Goal: Task Accomplishment & Management: Manage account settings

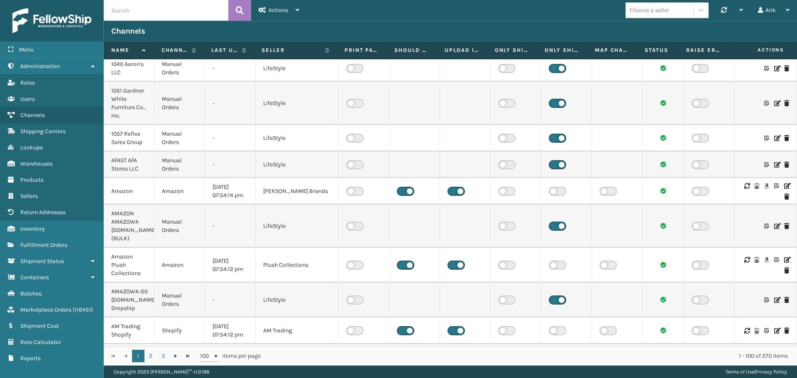
scroll to position [166, 0]
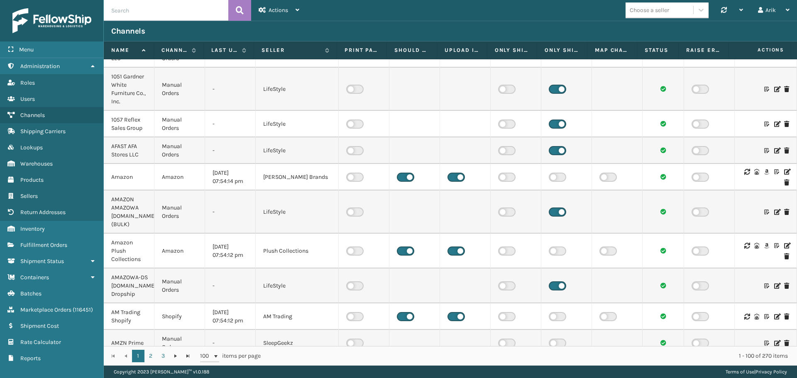
click at [784, 171] on icon at bounding box center [786, 172] width 5 height 6
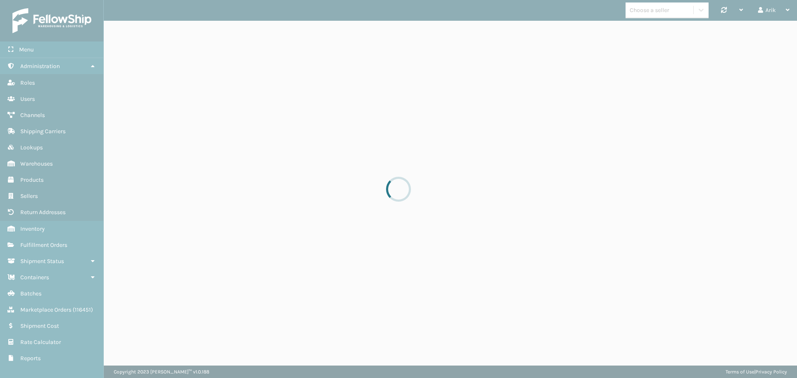
select select "pm"
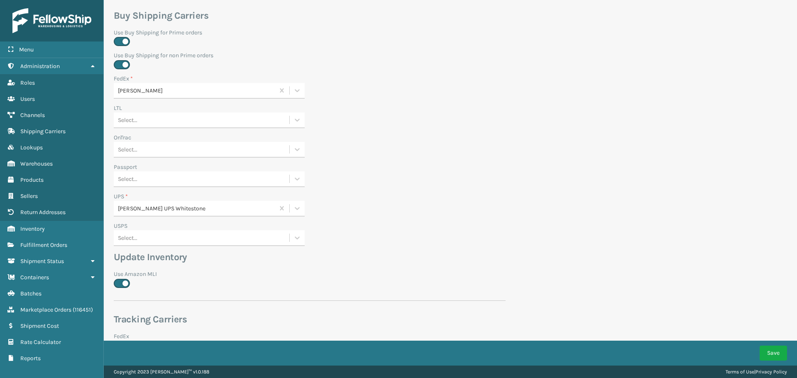
scroll to position [303, 0]
click at [134, 146] on div "Select..." at bounding box center [128, 150] width 20 height 9
click at [143, 179] on div "[PERSON_NAME] OnTrac West" at bounding box center [209, 186] width 191 height 15
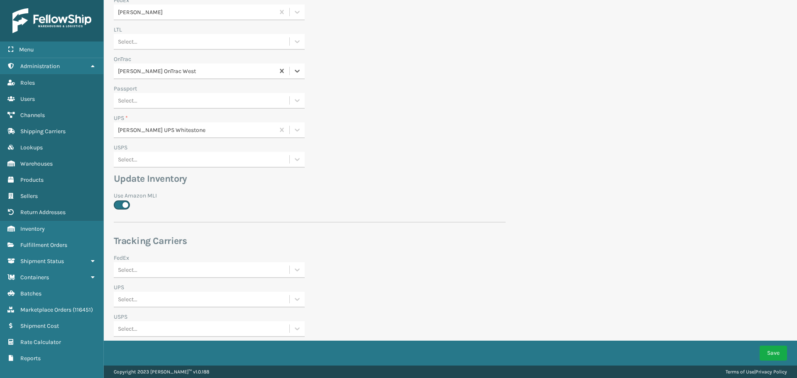
scroll to position [469, 0]
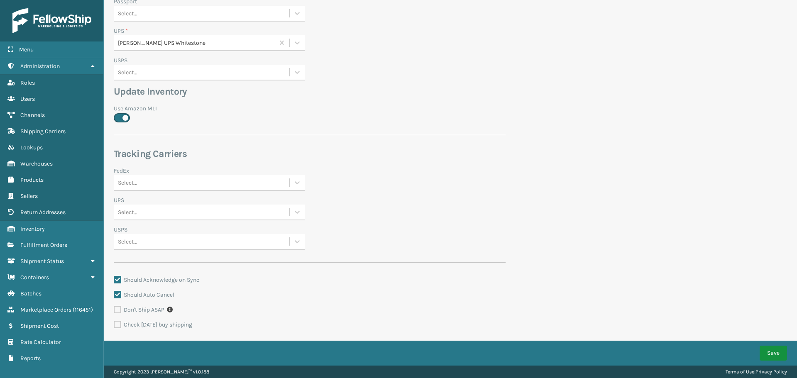
click at [772, 352] on button "Save" at bounding box center [773, 353] width 27 height 15
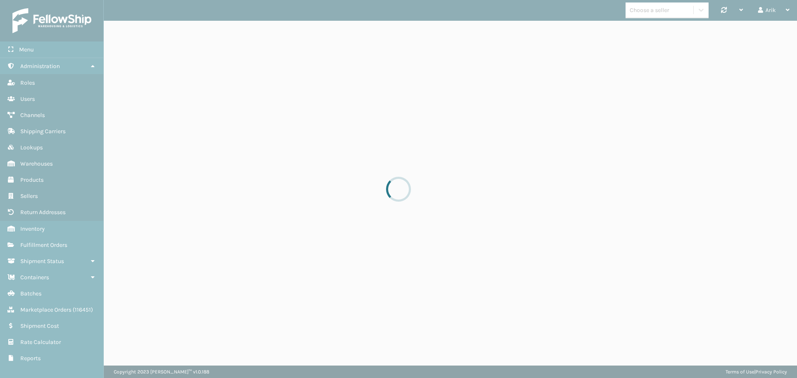
select select "pm"
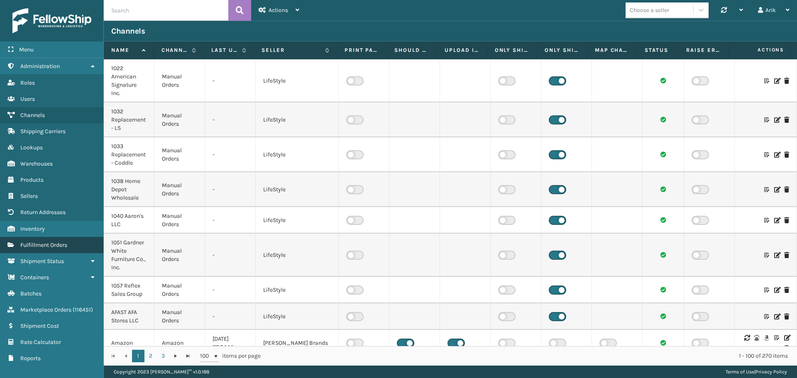
click at [66, 245] on span "Fulfillment Orders" at bounding box center [43, 245] width 47 height 7
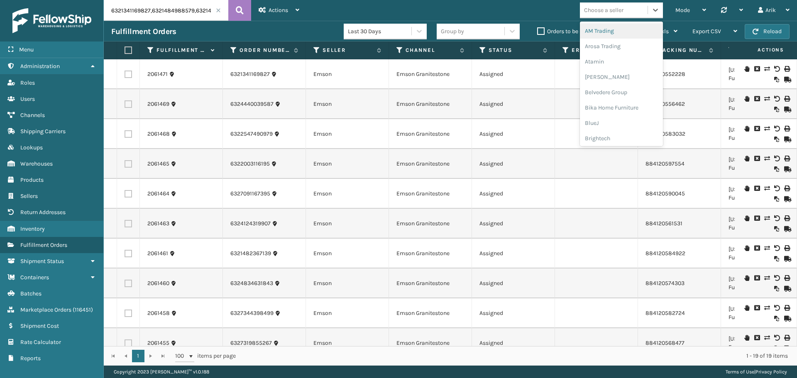
click at [611, 8] on div "Choose a seller" at bounding box center [603, 10] width 39 height 9
click at [601, 135] on div "[PERSON_NAME] Brands" at bounding box center [621, 136] width 83 height 15
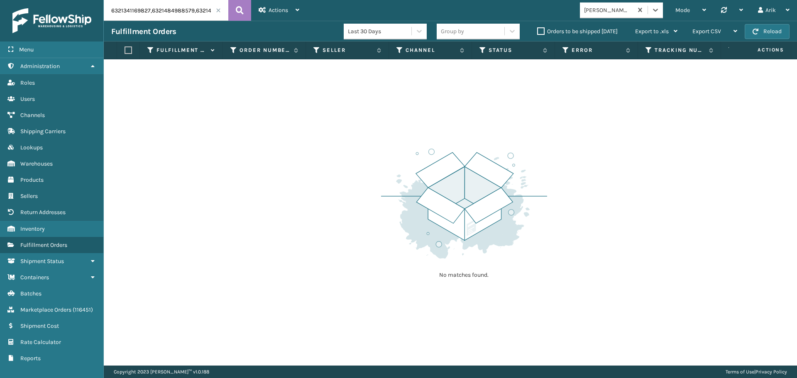
click at [217, 9] on span at bounding box center [218, 10] width 5 height 5
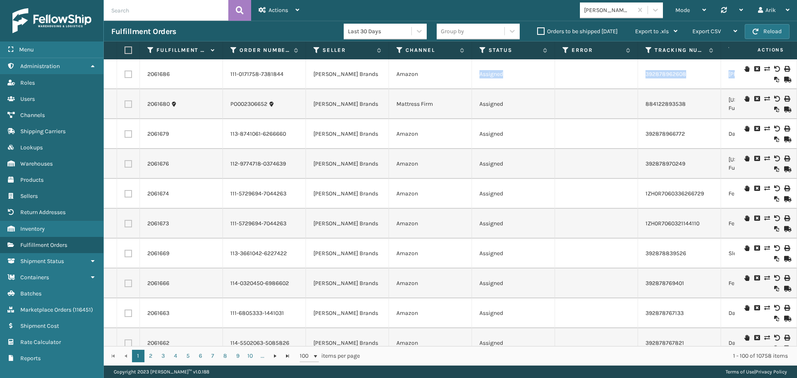
drag, startPoint x: 443, startPoint y: 74, endPoint x: 733, endPoint y: 77, distance: 290.2
click at [399, 51] on icon at bounding box center [399, 49] width 7 height 7
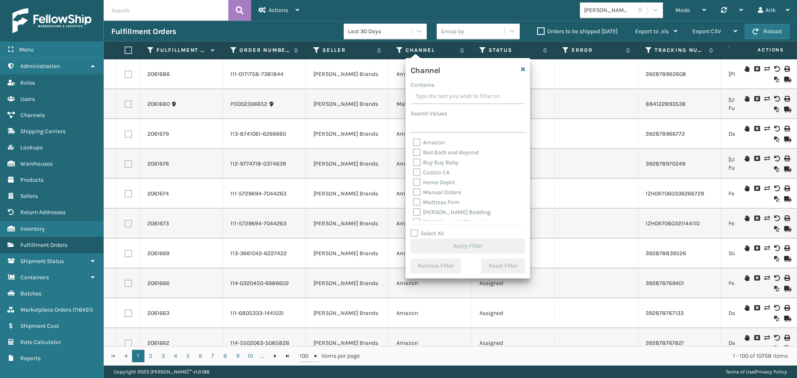
click at [418, 143] on label "Amazon" at bounding box center [429, 142] width 32 height 7
click at [413, 143] on input "Amazon" at bounding box center [413, 140] width 0 height 5
checkbox input "true"
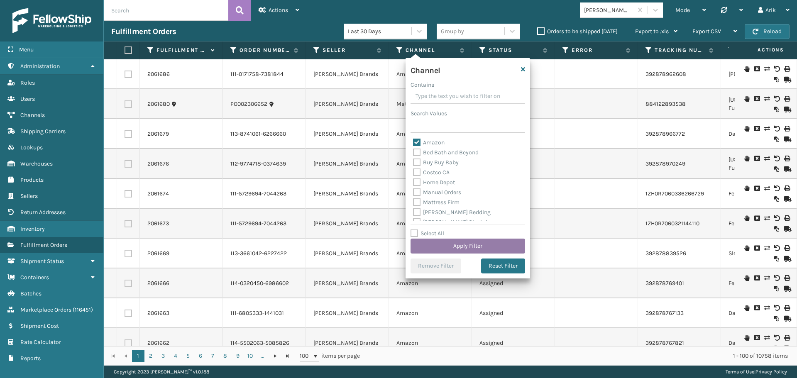
click at [439, 248] on button "Apply Filter" at bounding box center [468, 246] width 115 height 15
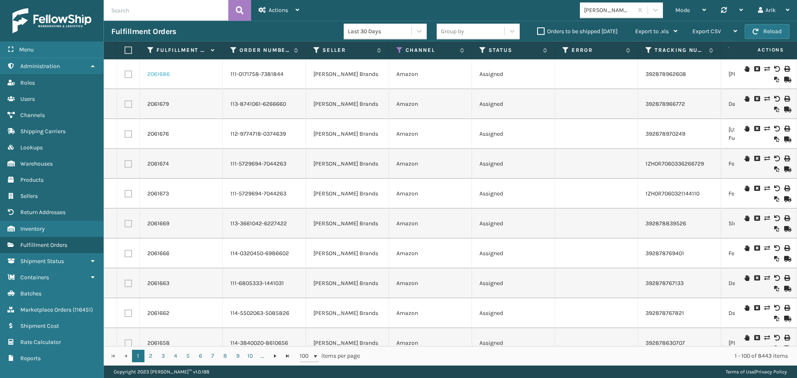
click at [161, 71] on link "2061686" at bounding box center [158, 74] width 22 height 8
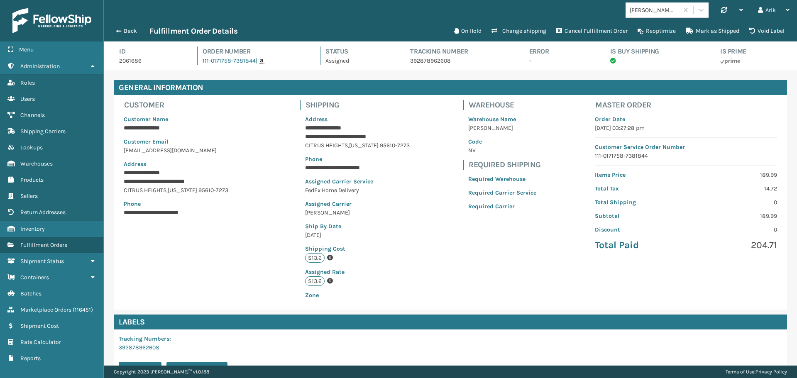
scroll to position [20, 693]
click at [526, 29] on button "Change shipping" at bounding box center [519, 31] width 65 height 17
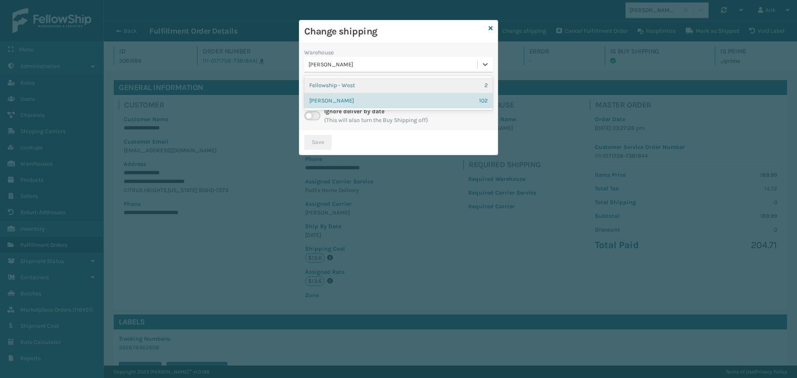
click at [385, 67] on div "[PERSON_NAME]" at bounding box center [393, 64] width 170 height 9
click at [385, 66] on div "[PERSON_NAME]" at bounding box center [393, 64] width 170 height 9
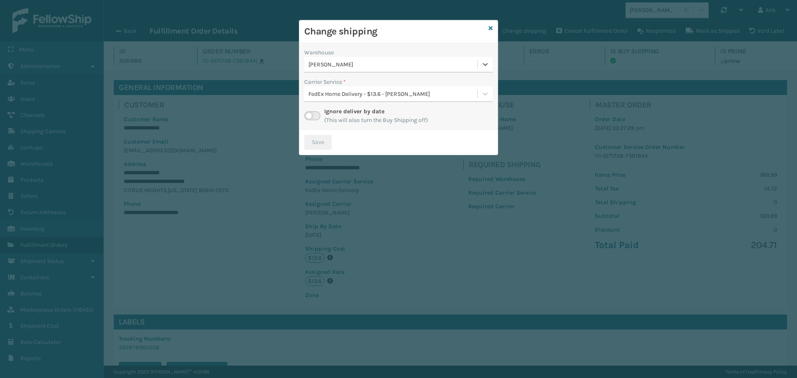
click at [381, 95] on div "FedEx Home Delivery - $13.6 - [PERSON_NAME]" at bounding box center [393, 94] width 170 height 9
click at [491, 26] on icon at bounding box center [491, 28] width 4 height 6
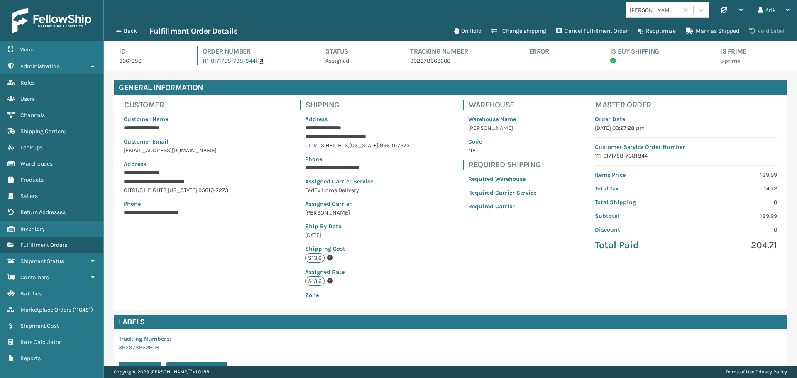
click at [760, 34] on button "Void Label" at bounding box center [766, 31] width 45 height 17
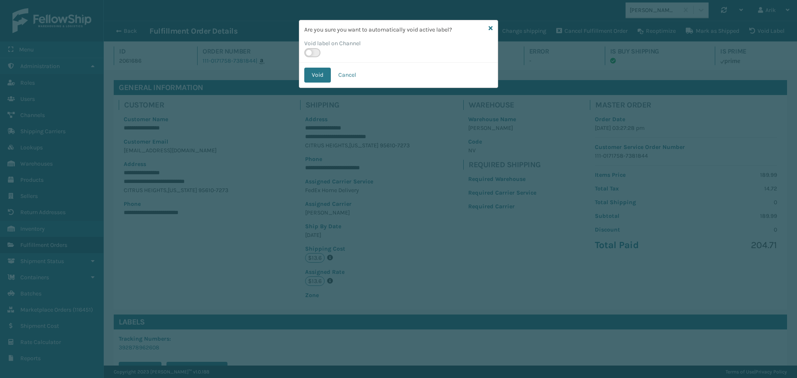
click at [313, 51] on label at bounding box center [312, 52] width 16 height 9
click at [310, 51] on input "checkbox" at bounding box center [306, 50] width 5 height 5
checkbox input "true"
click at [322, 76] on button "Void" at bounding box center [317, 75] width 27 height 15
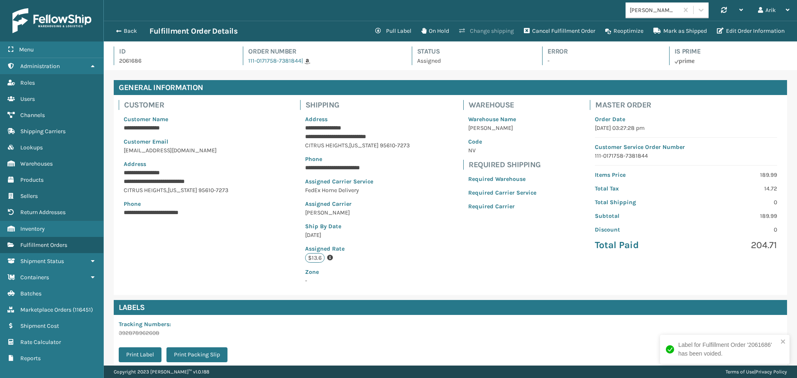
click at [487, 33] on button "Change shipping" at bounding box center [486, 31] width 65 height 17
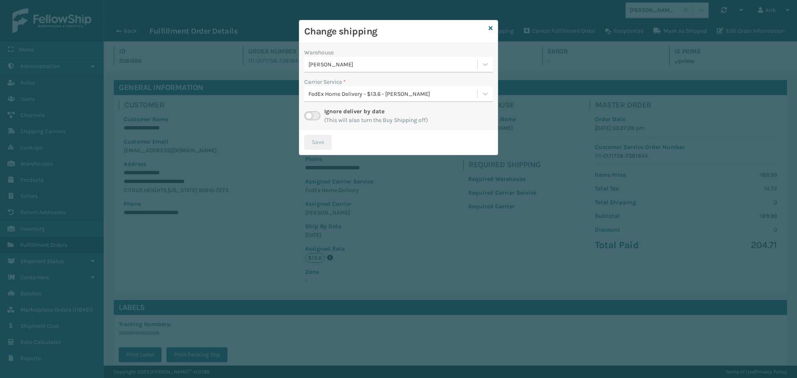
click at [349, 95] on div "FedEx Home Delivery - $13.6 - [PERSON_NAME]" at bounding box center [393, 94] width 170 height 9
click at [349, 93] on div "FedEx Home Delivery - $13.6 - [PERSON_NAME]" at bounding box center [393, 94] width 170 height 9
click at [341, 93] on div "FedEx Home Delivery - $13.6 - [PERSON_NAME]" at bounding box center [393, 94] width 170 height 9
click at [340, 89] on div "FedEx Home Delivery - $13.6 - [PERSON_NAME]" at bounding box center [390, 94] width 173 height 14
click at [370, 84] on div "Carrier Service *" at bounding box center [398, 82] width 188 height 9
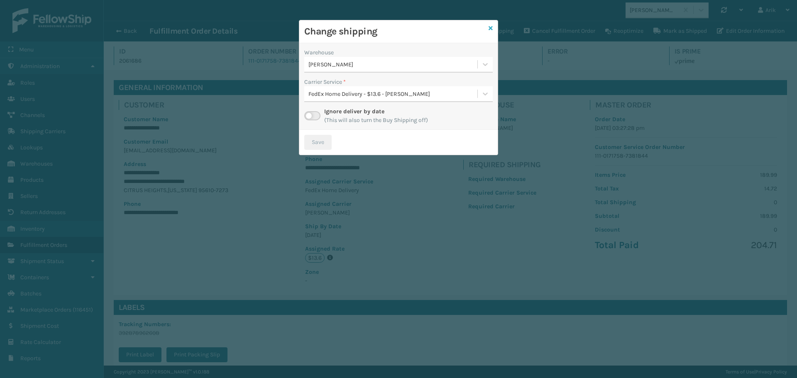
click at [491, 28] on icon at bounding box center [491, 28] width 4 height 6
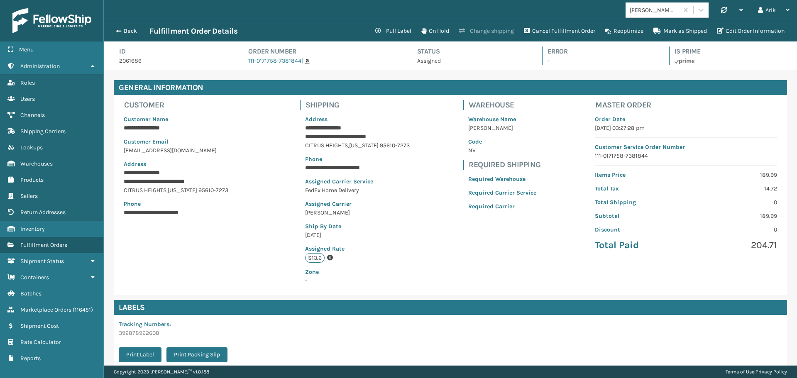
click at [486, 29] on button "Change shipping" at bounding box center [486, 31] width 65 height 17
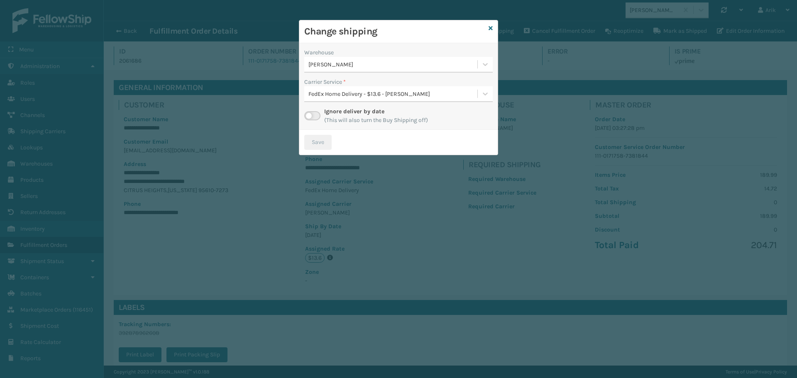
click at [386, 93] on div "FedEx Home Delivery - $13.6 - [PERSON_NAME]" at bounding box center [393, 94] width 170 height 9
drag, startPoint x: 386, startPoint y: 93, endPoint x: 421, endPoint y: 70, distance: 41.5
click at [386, 92] on div "FedEx Home Delivery - $13.6 - [PERSON_NAME]" at bounding box center [393, 94] width 170 height 9
click at [486, 27] on div "Change shipping" at bounding box center [398, 31] width 198 height 23
click at [492, 27] on icon at bounding box center [491, 28] width 4 height 6
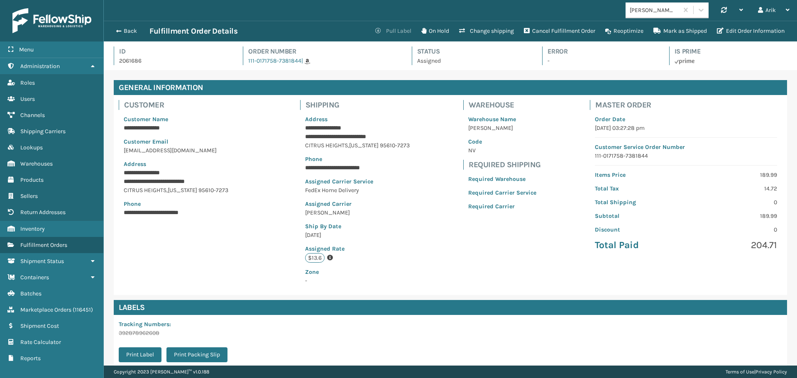
click at [391, 30] on button "Pull Label" at bounding box center [393, 31] width 46 height 17
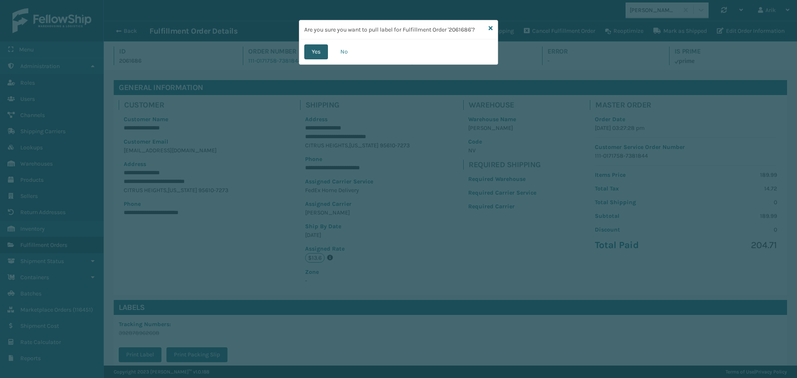
click at [312, 49] on button "Yes" at bounding box center [316, 51] width 24 height 15
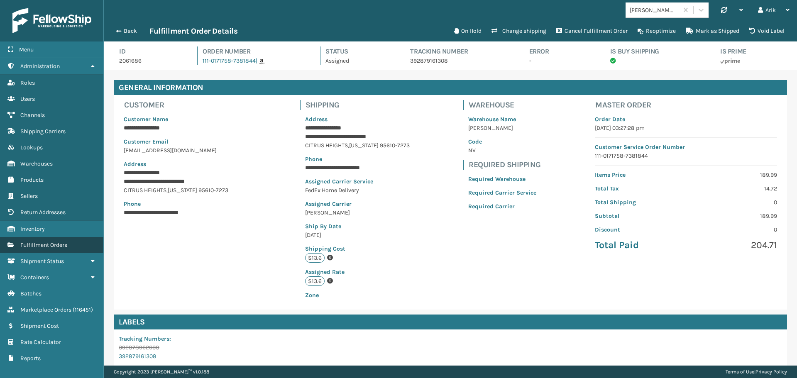
click at [54, 247] on span "Fulfillment Orders" at bounding box center [43, 245] width 47 height 7
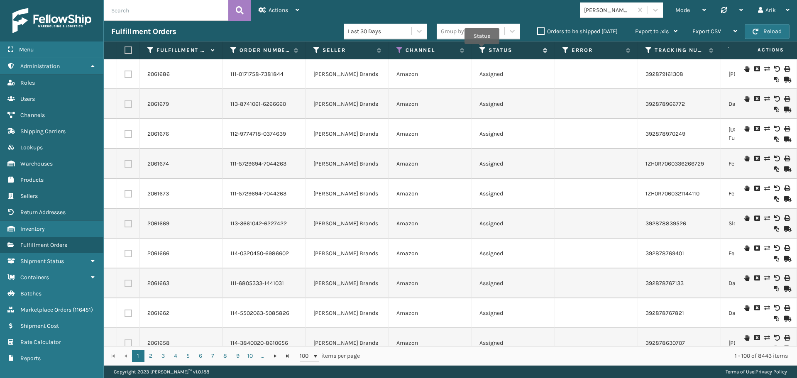
click at [486, 46] on icon at bounding box center [482, 49] width 7 height 7
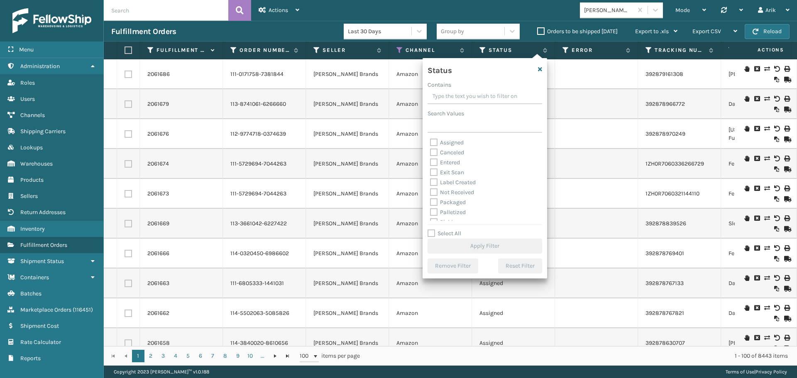
click at [433, 163] on label "Entered" at bounding box center [445, 162] width 30 height 7
click at [430, 163] on input "Entered" at bounding box center [430, 160] width 0 height 5
checkbox input "true"
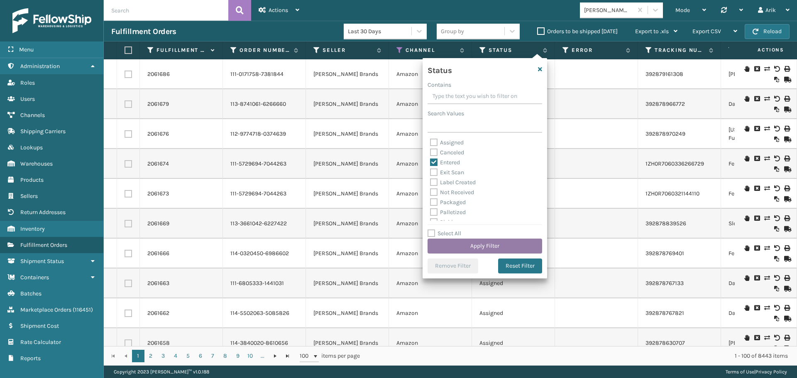
click at [472, 247] on button "Apply Filter" at bounding box center [485, 246] width 115 height 15
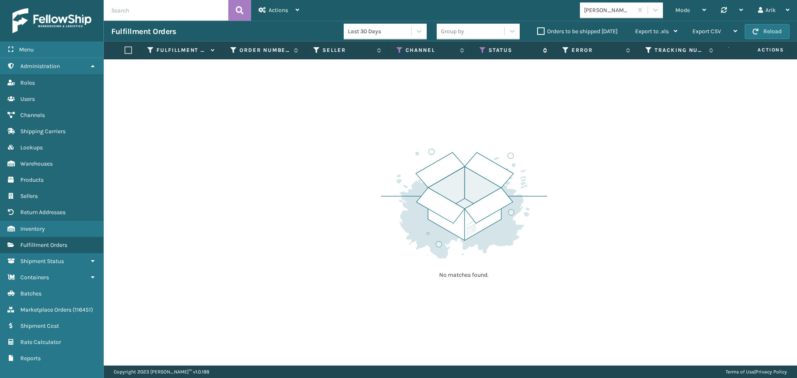
click at [482, 50] on icon at bounding box center [482, 49] width 7 height 7
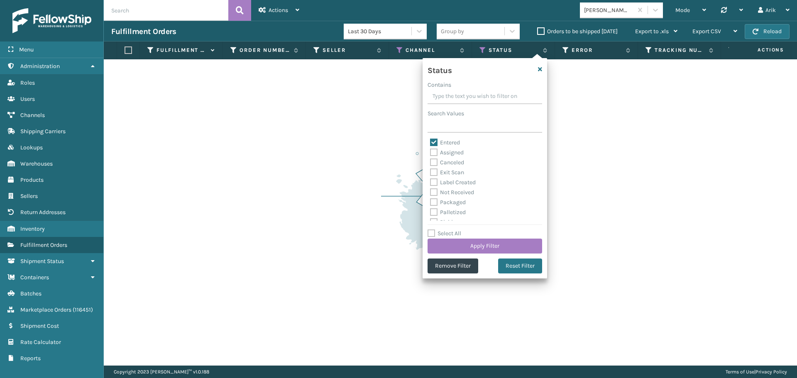
click at [433, 142] on label "Entered" at bounding box center [445, 142] width 30 height 7
click at [430, 142] on input "Entered" at bounding box center [430, 140] width 0 height 5
checkbox input "false"
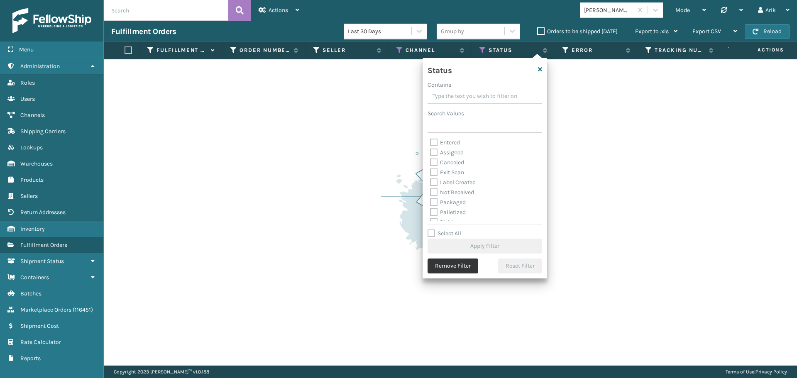
click at [453, 268] on button "Remove Filter" at bounding box center [453, 266] width 51 height 15
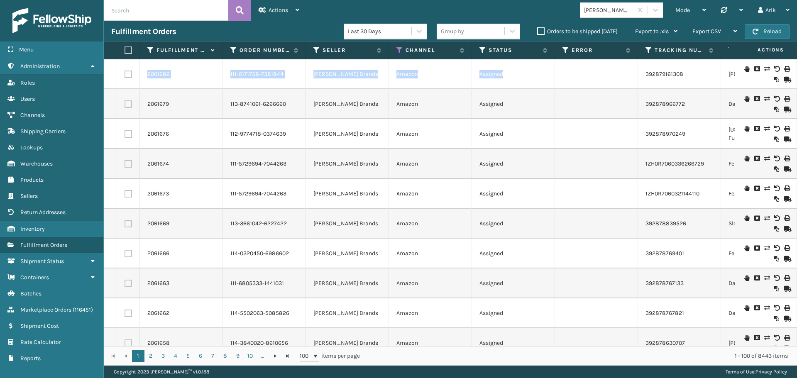
drag, startPoint x: 590, startPoint y: 76, endPoint x: 106, endPoint y: 73, distance: 484.0
click at [188, 78] on div "2061686" at bounding box center [181, 74] width 68 height 8
click at [151, 74] on link "2061686" at bounding box center [158, 74] width 22 height 8
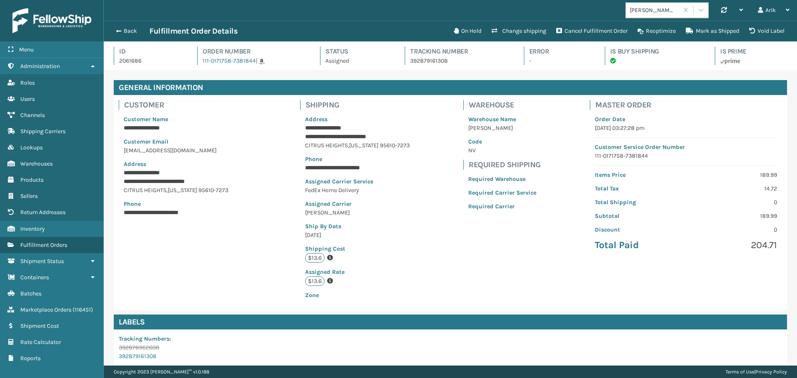
click at [149, 59] on p "2061686" at bounding box center [150, 60] width 63 height 9
copy p "2061686"
click at [75, 132] on link "Shipping Carriers" at bounding box center [51, 131] width 103 height 16
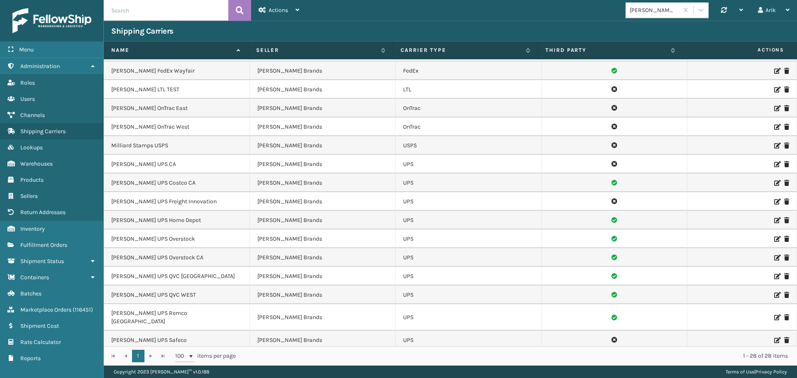
click at [774, 127] on icon at bounding box center [776, 127] width 5 height 6
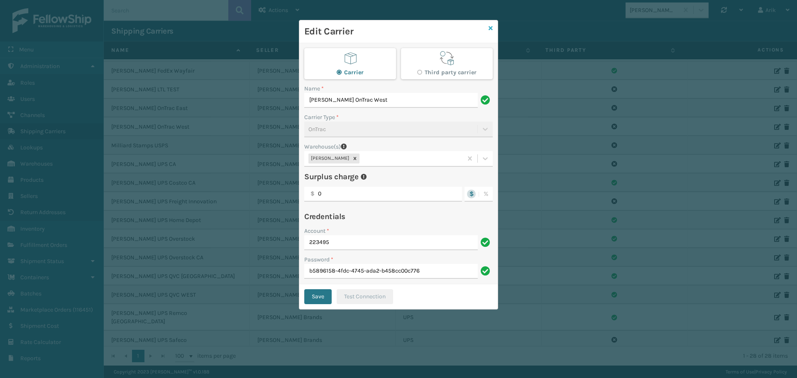
click at [491, 27] on icon at bounding box center [491, 28] width 4 height 6
